Goal: Transaction & Acquisition: Purchase product/service

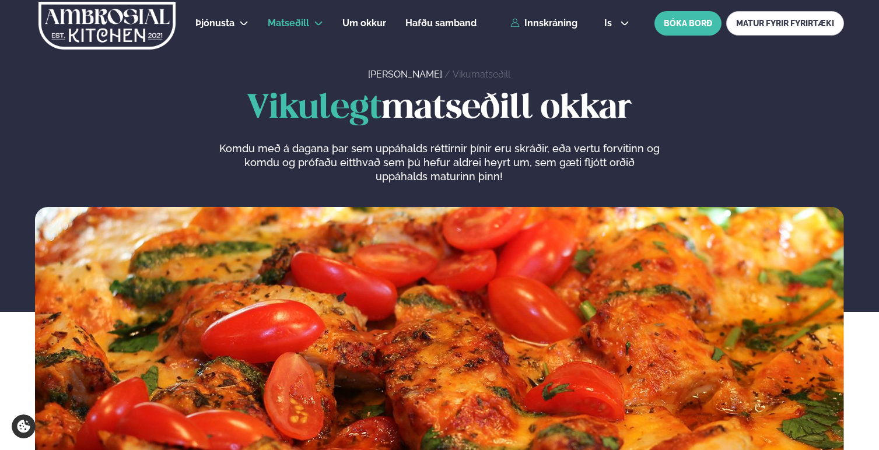
click at [530, 19] on link "Innskráning" at bounding box center [543, 23] width 67 height 10
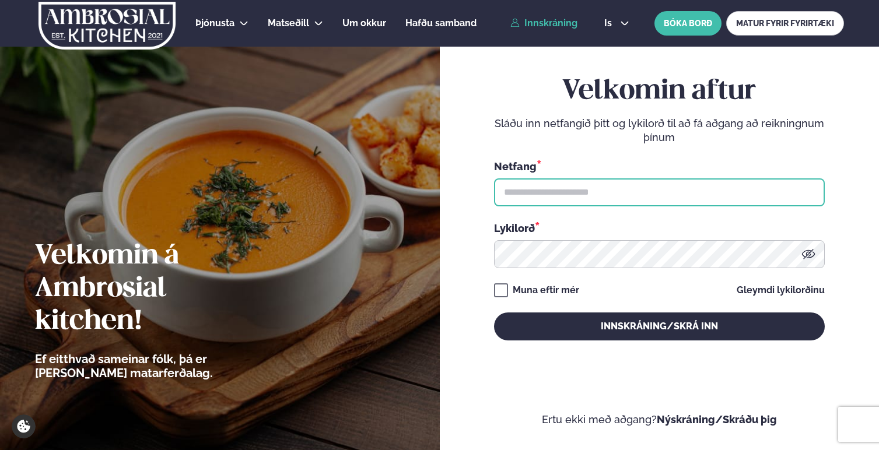
click at [576, 196] on input "text" at bounding box center [659, 192] width 331 height 28
type input "**********"
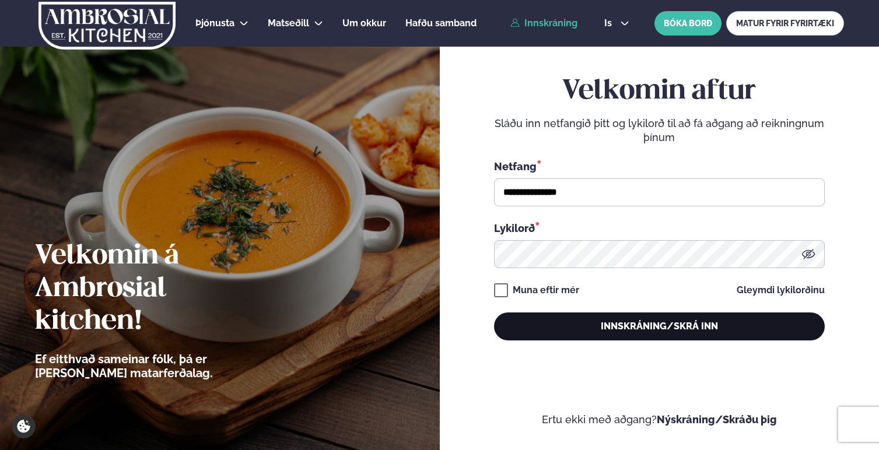
click at [642, 320] on button "Innskráning/Skrá inn" at bounding box center [659, 327] width 331 height 28
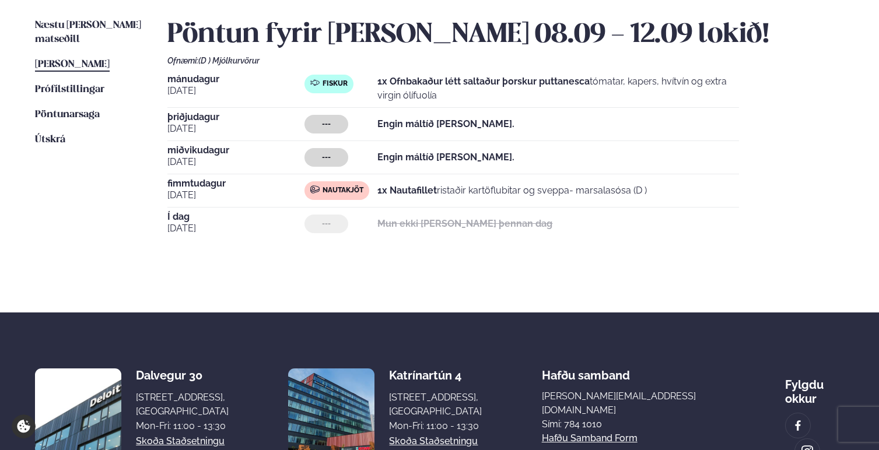
scroll to position [225, 0]
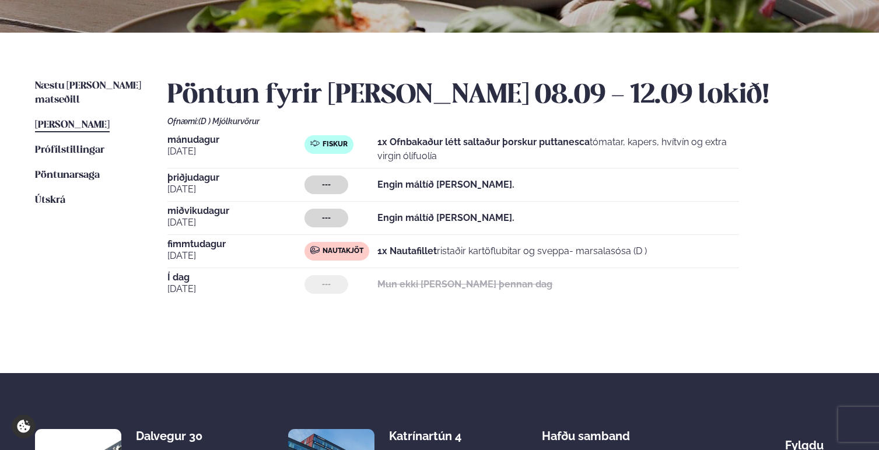
click at [407, 302] on div "Pöntun fyrir [PERSON_NAME] 08.09 - 12.09 lokið! Ofnæmi: (D ) Mjólkurvörur [DATE…" at bounding box center [505, 200] width 677 height 243
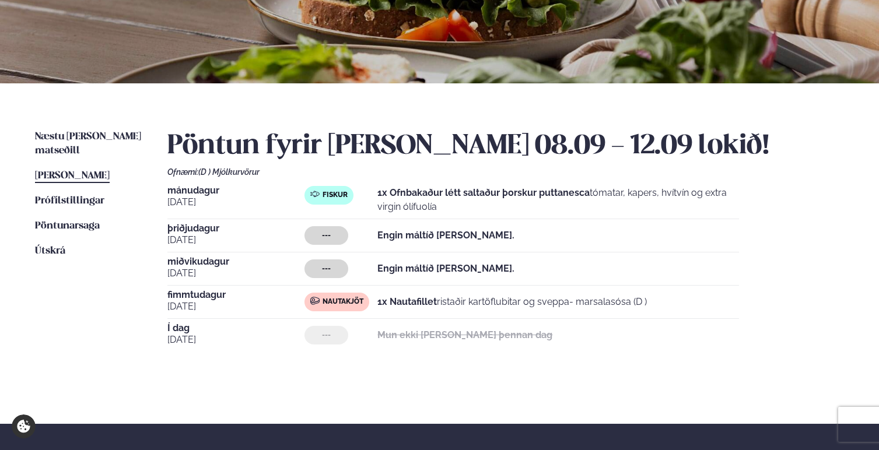
scroll to position [167, 0]
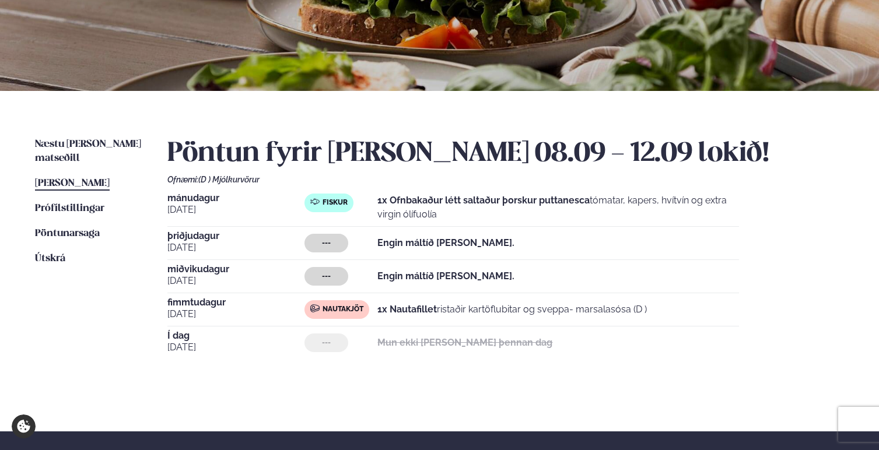
click at [386, 265] on div "[DATE] --- Engin máltíð [PERSON_NAME]." at bounding box center [453, 279] width 572 height 29
click at [96, 144] on span "Næstu [PERSON_NAME] matseðill" at bounding box center [88, 151] width 106 height 24
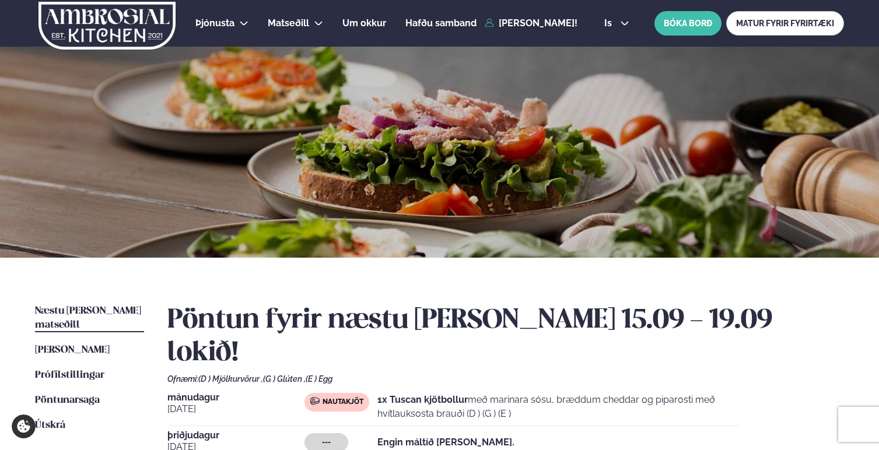
scroll to position [182, 0]
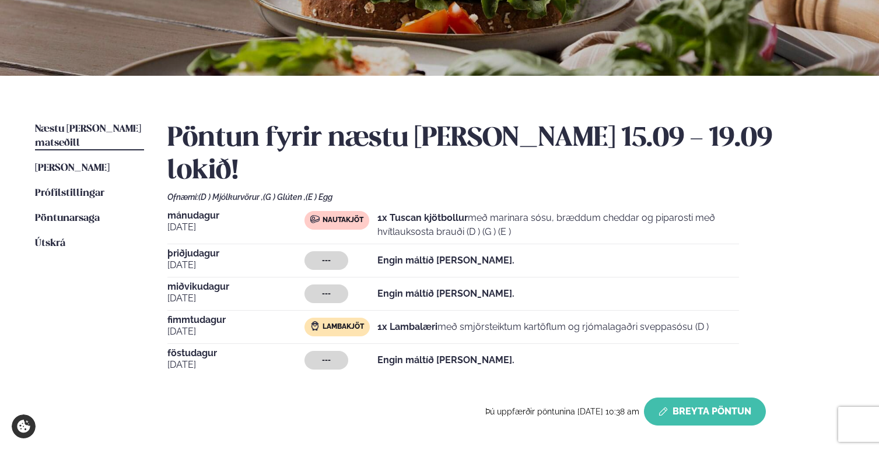
click at [723, 398] on button "Breyta Pöntun" at bounding box center [705, 412] width 122 height 28
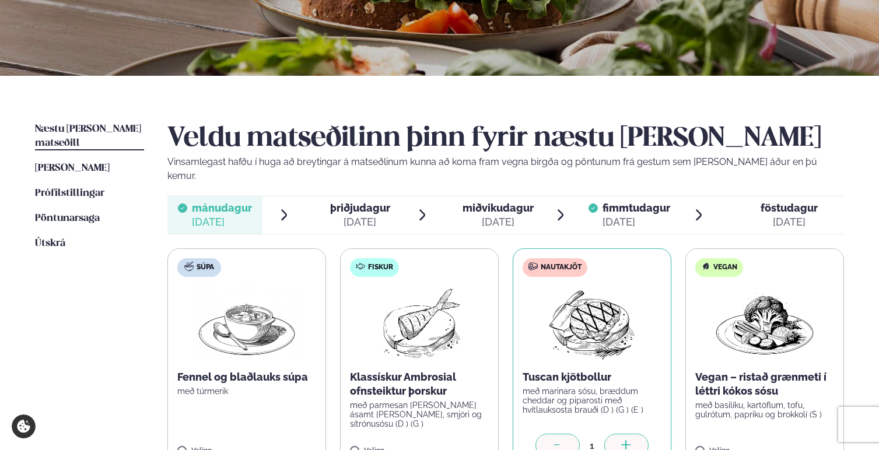
click at [766, 215] on div "[DATE]" at bounding box center [789, 222] width 57 height 14
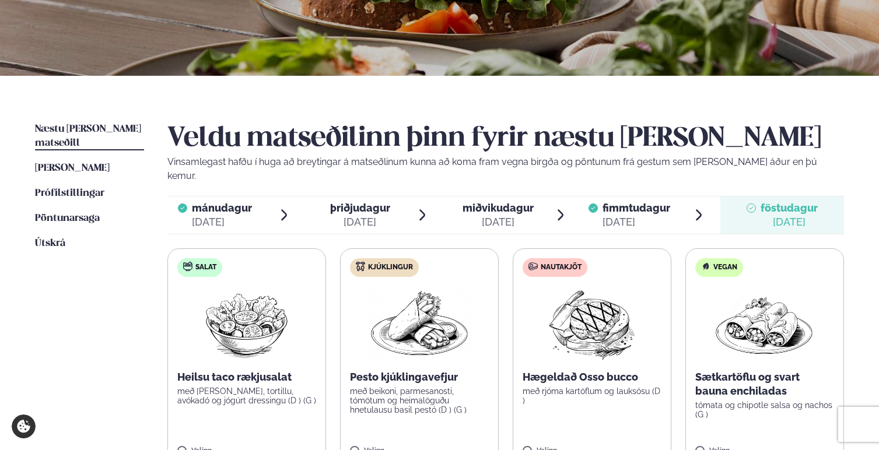
scroll to position [337, 0]
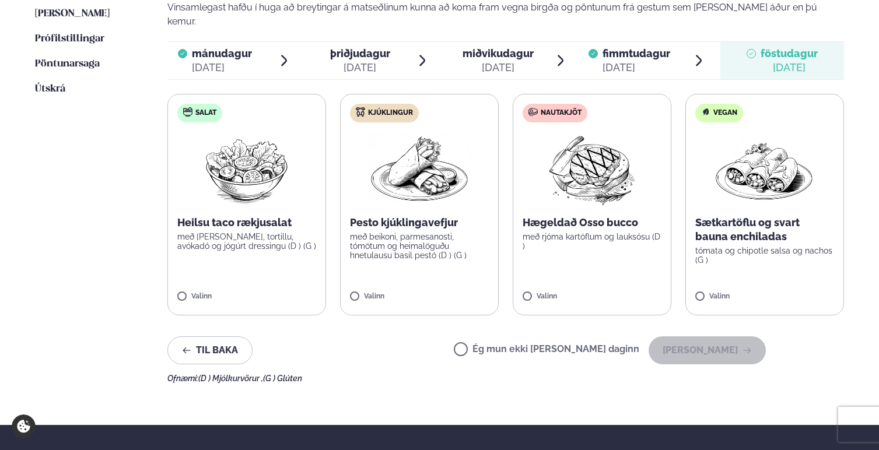
click at [611, 232] on p "með rjóma kartöflum og lauksósu (D )" at bounding box center [592, 241] width 139 height 19
click at [530, 275] on label "Nautakjöt Hægeldað Osso bucco með rjóma kartöflum og lauksósu (D ) Valinn" at bounding box center [592, 205] width 159 height 222
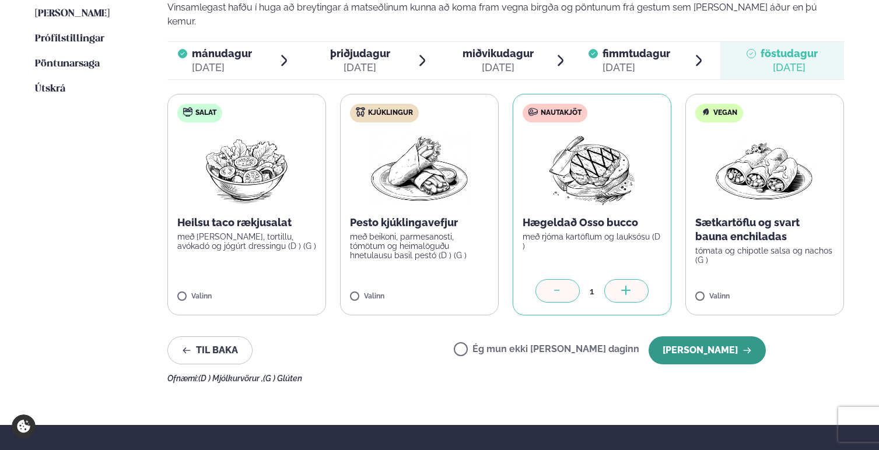
click at [729, 337] on button "[PERSON_NAME]" at bounding box center [707, 351] width 117 height 28
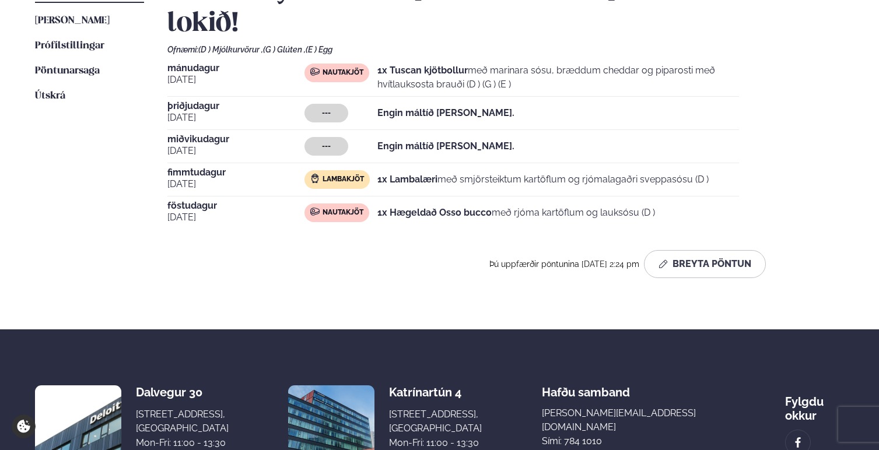
scroll to position [118, 0]
